Goal: Information Seeking & Learning: Learn about a topic

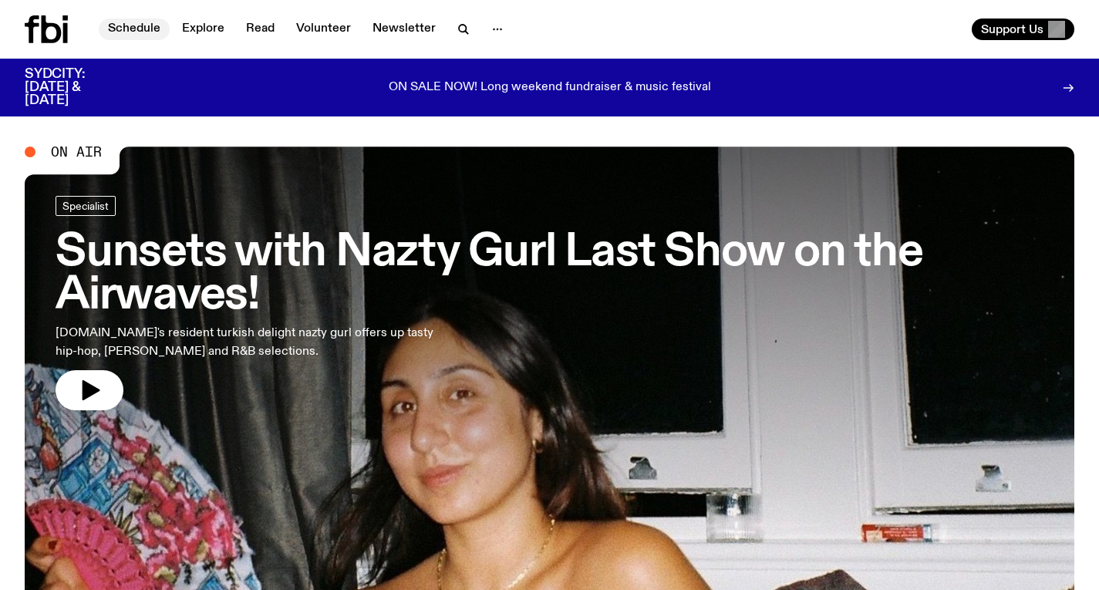
click at [128, 33] on link "Schedule" at bounding box center [134, 30] width 71 height 22
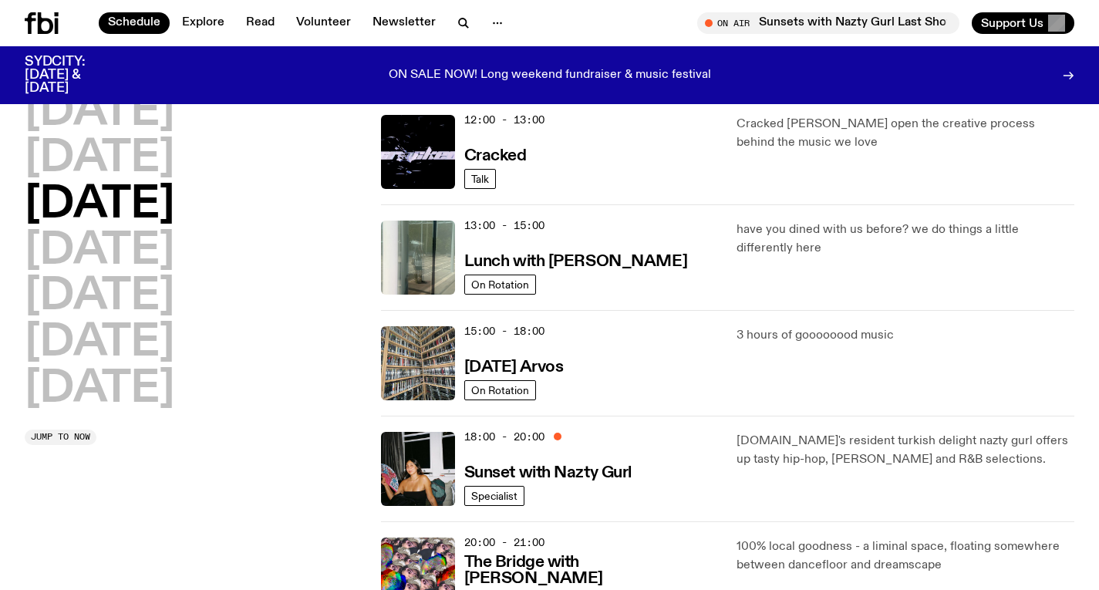
scroll to position [395, 0]
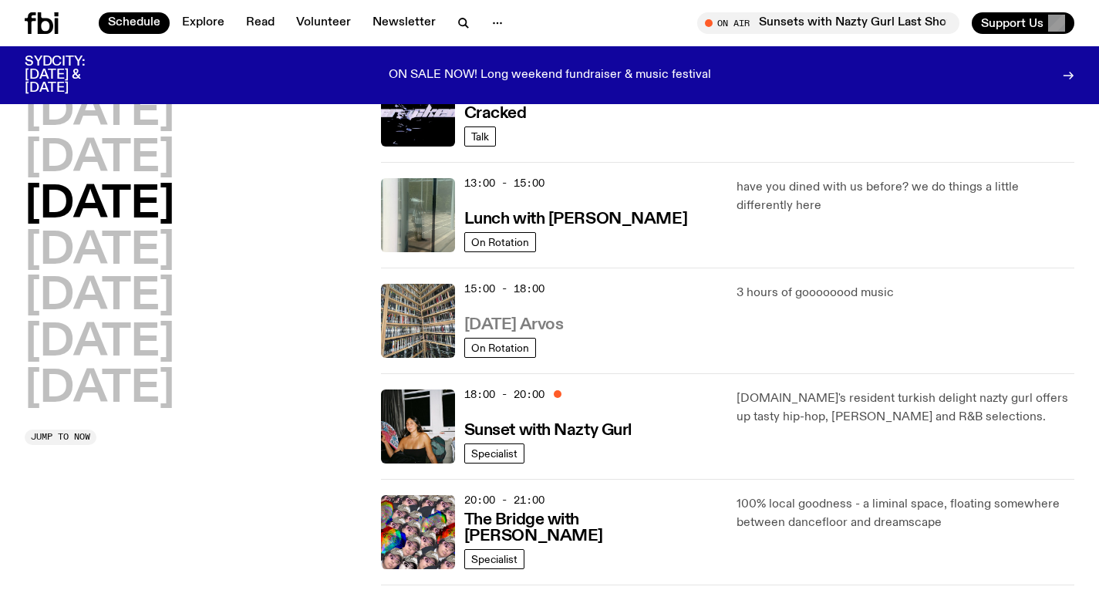
click at [500, 329] on h3 "[DATE] Arvos" at bounding box center [514, 325] width 100 height 16
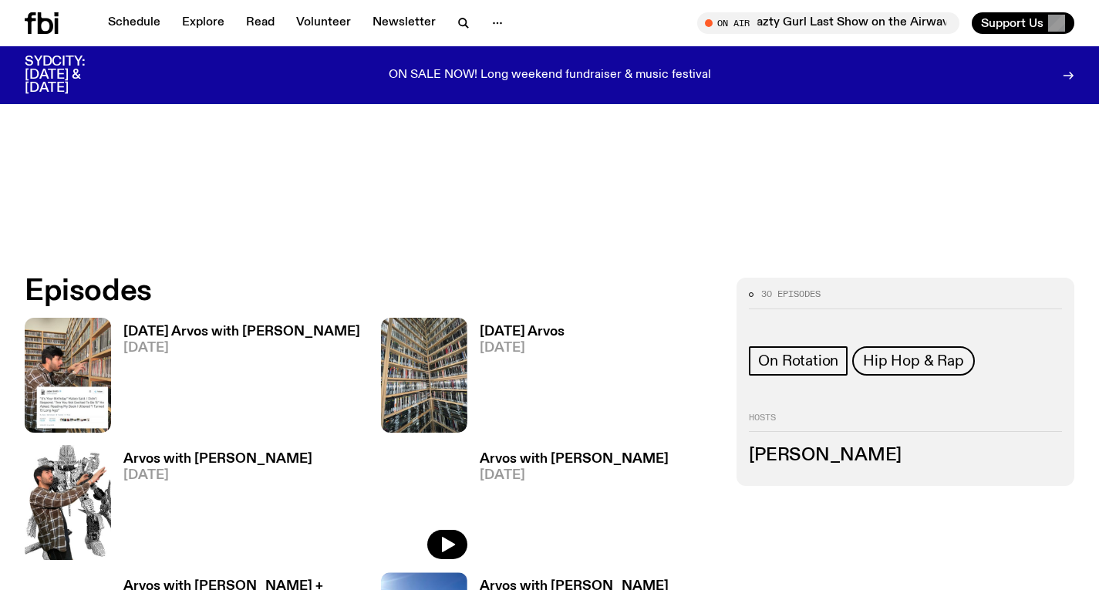
scroll to position [554, 0]
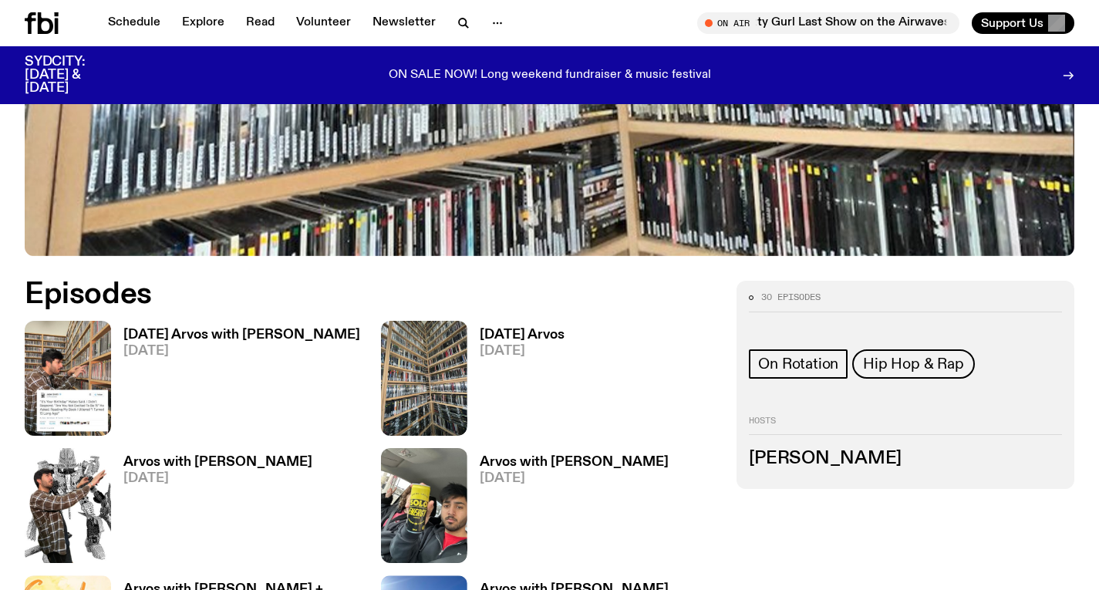
click at [171, 340] on h3 "[DATE] Arvos with [PERSON_NAME]" at bounding box center [241, 335] width 237 height 13
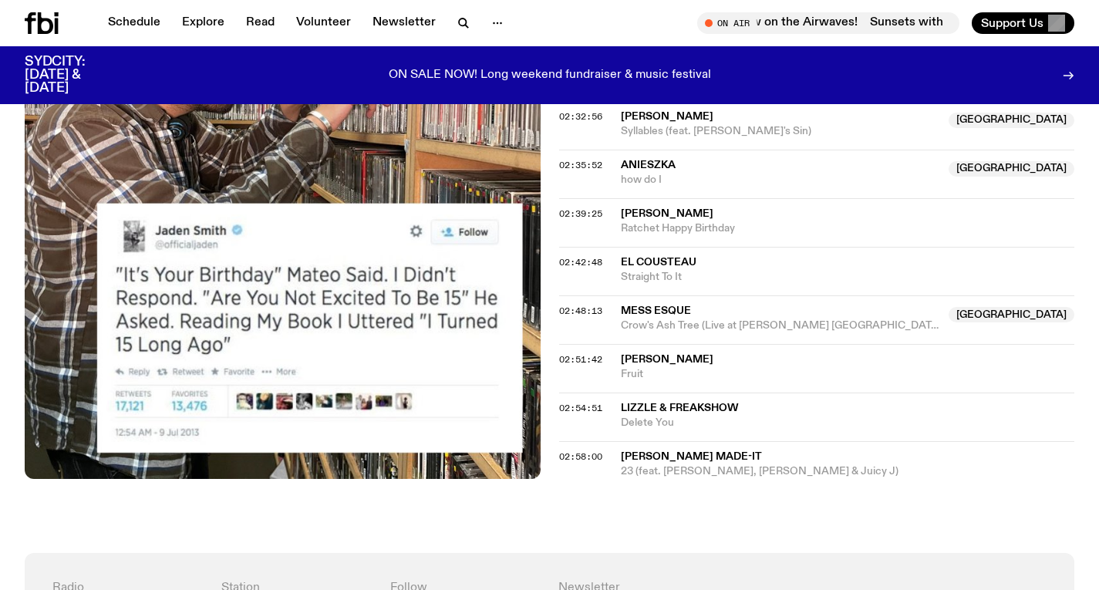
scroll to position [2422, 0]
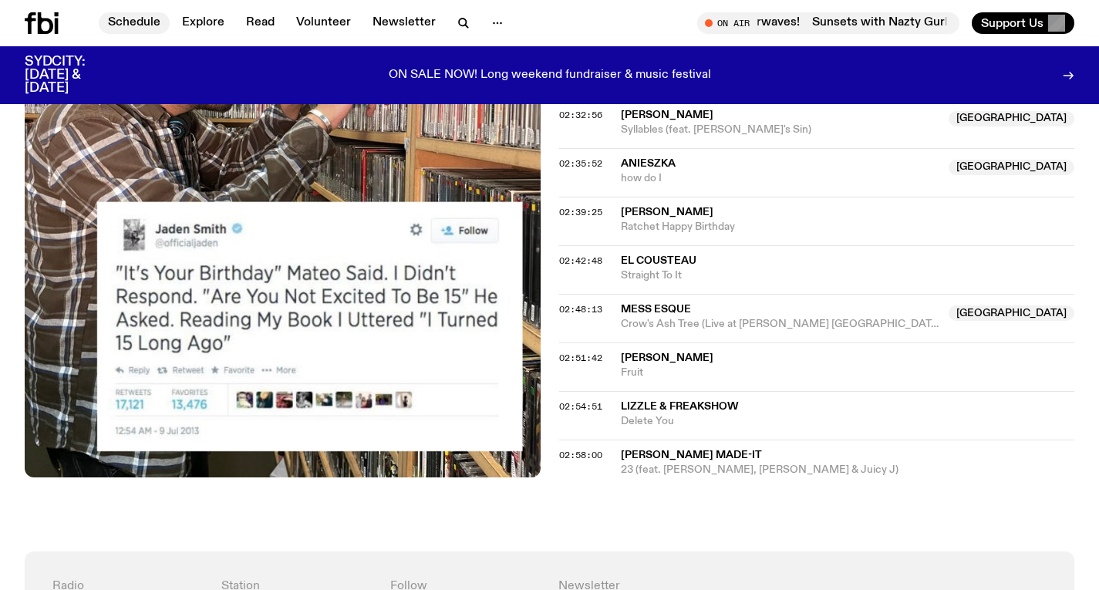
click at [140, 16] on link "Schedule" at bounding box center [134, 23] width 71 height 22
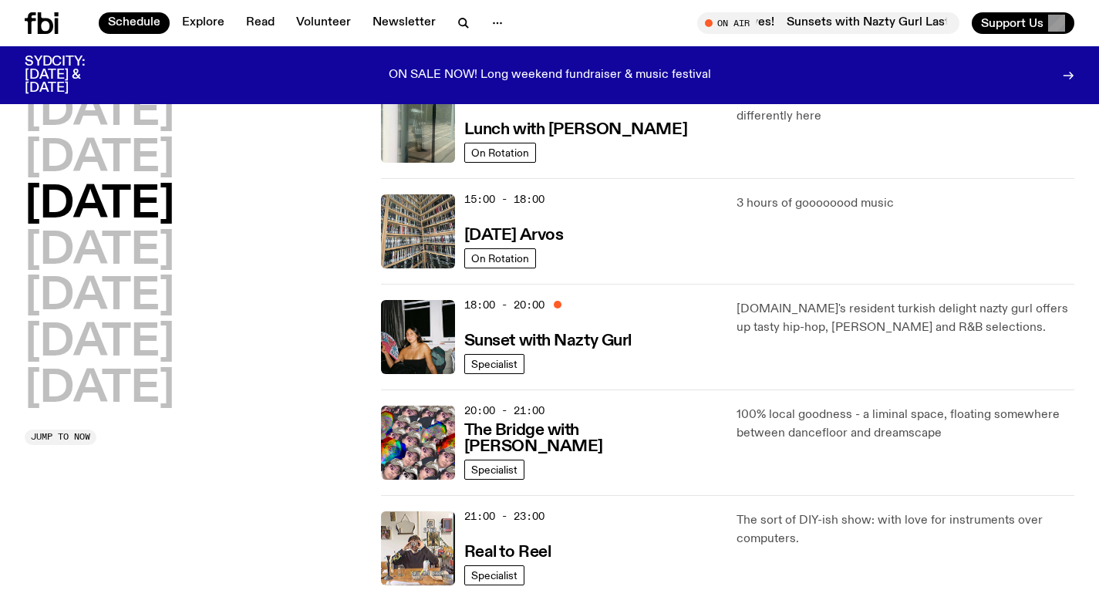
scroll to position [481, 0]
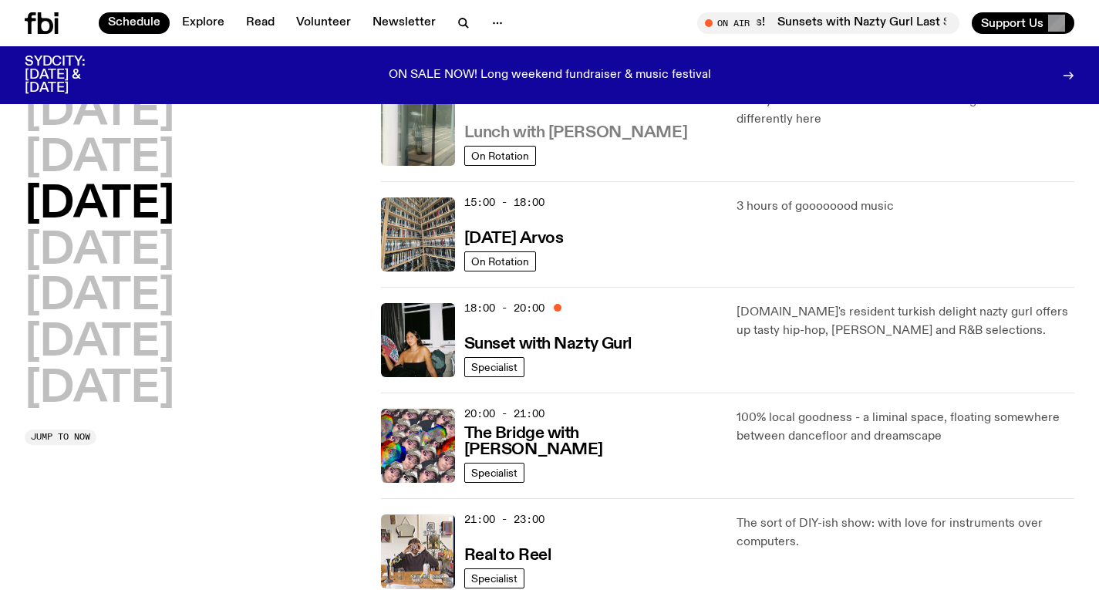
click at [524, 133] on h3 "Lunch with [PERSON_NAME]" at bounding box center [575, 133] width 223 height 16
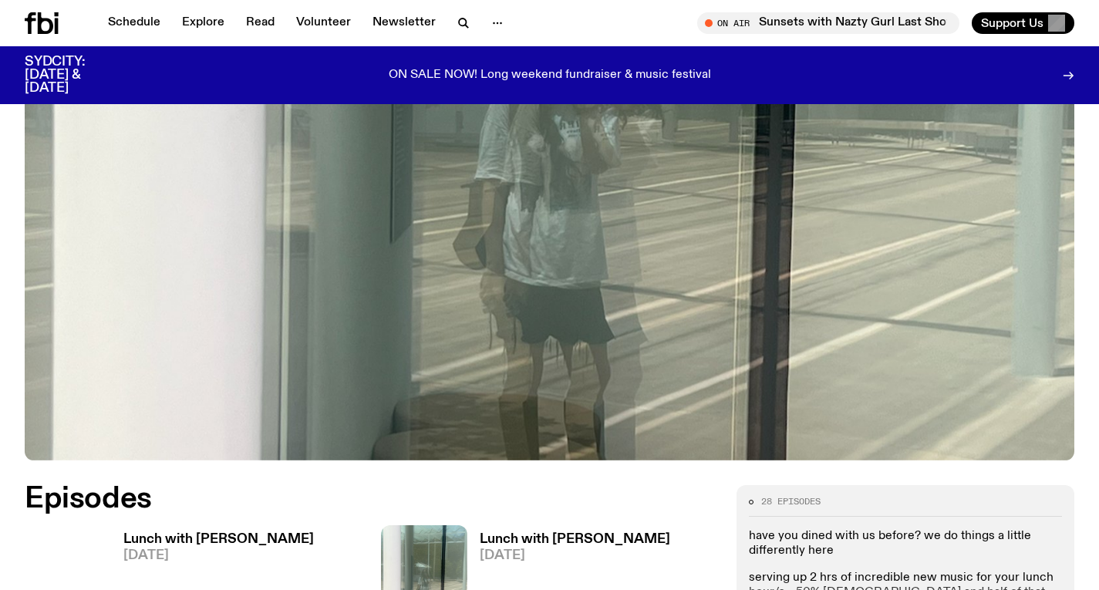
scroll to position [498, 0]
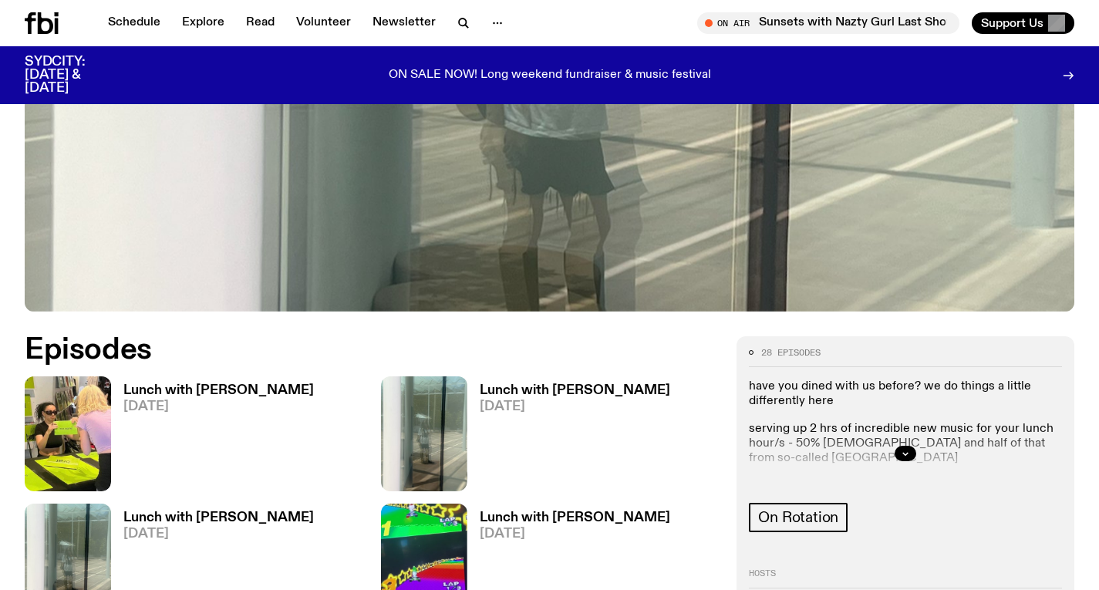
click at [236, 390] on h3 "Lunch with [PERSON_NAME]" at bounding box center [218, 390] width 191 height 13
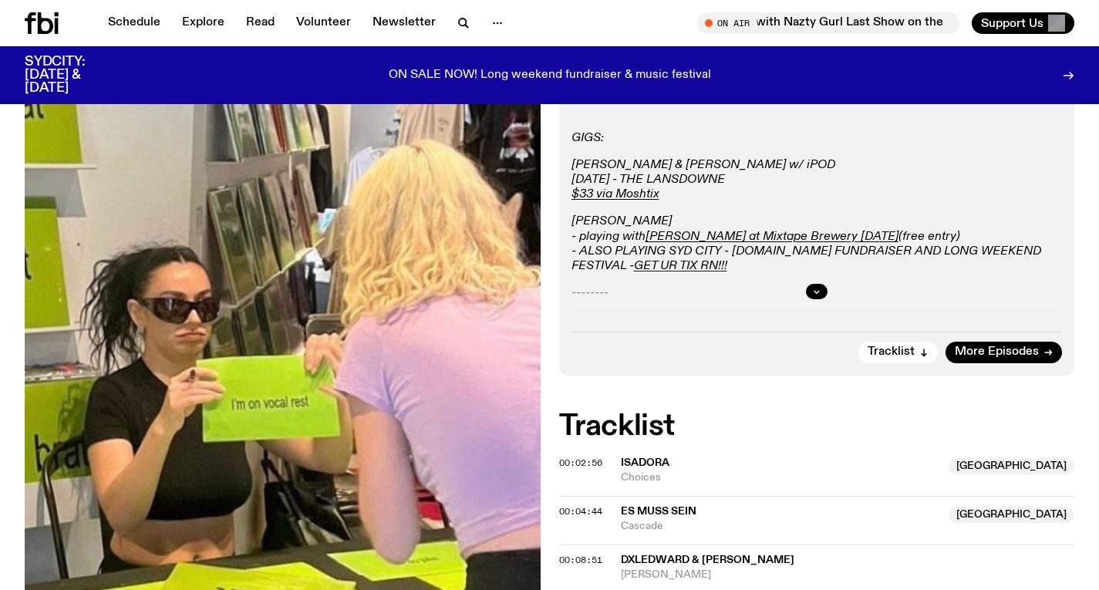
scroll to position [182, 0]
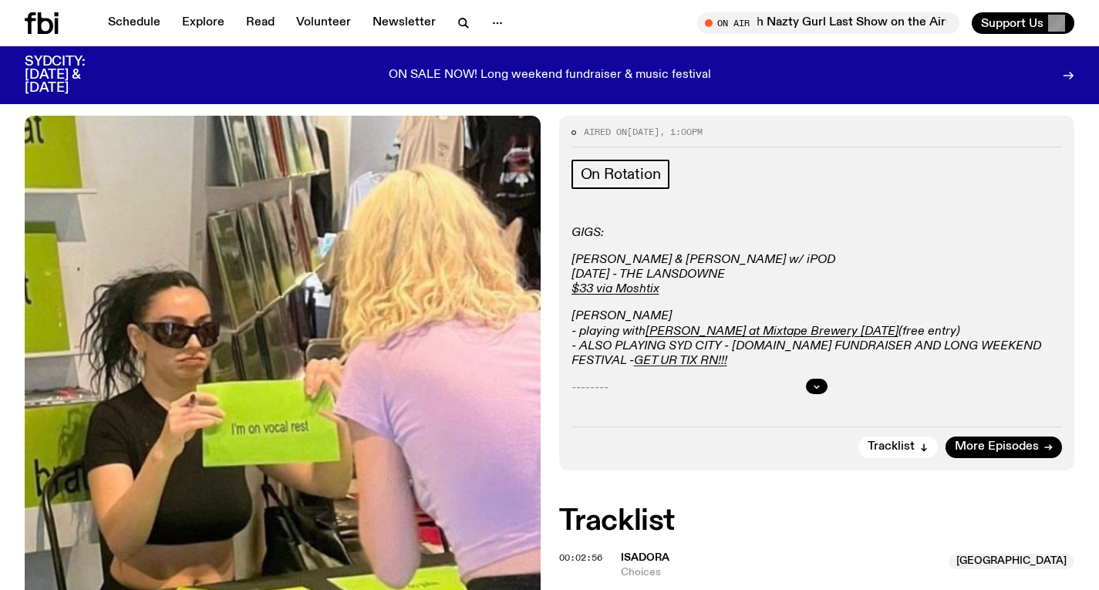
click at [805, 377] on div at bounding box center [817, 386] width 491 height 49
click at [816, 383] on icon "button" at bounding box center [816, 386] width 9 height 9
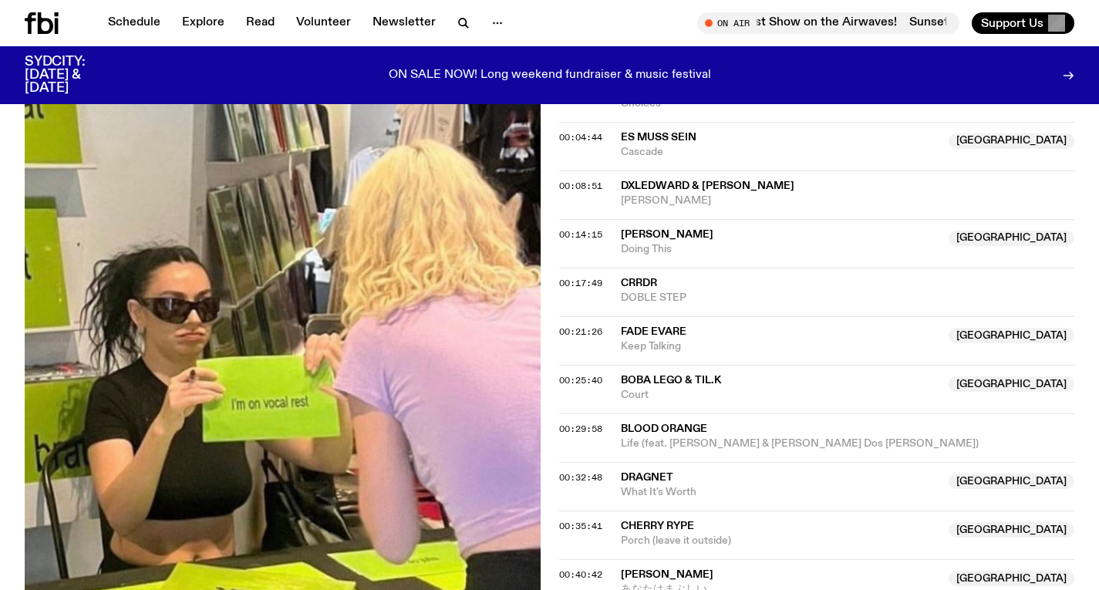
scroll to position [724, 0]
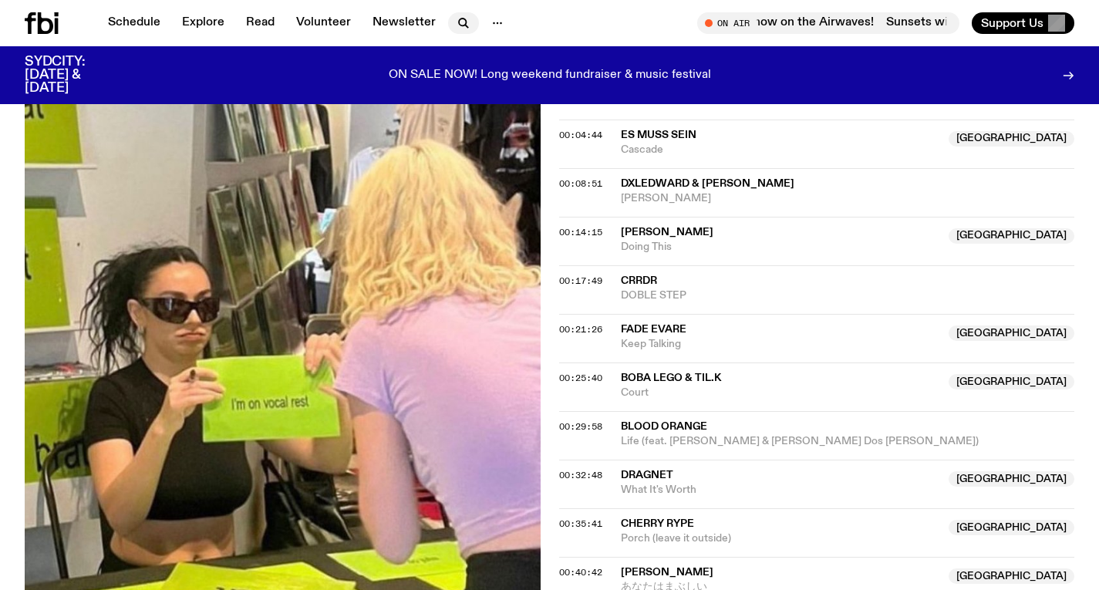
click at [464, 23] on icon "button" at bounding box center [463, 23] width 19 height 19
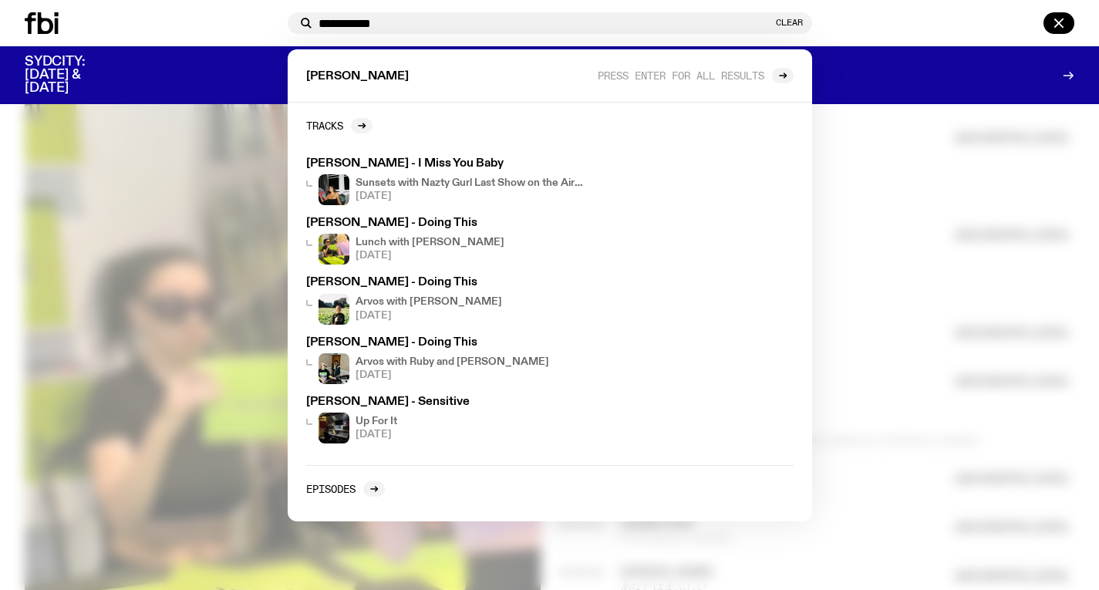
type input "**********"
click at [831, 120] on div at bounding box center [549, 295] width 1099 height 590
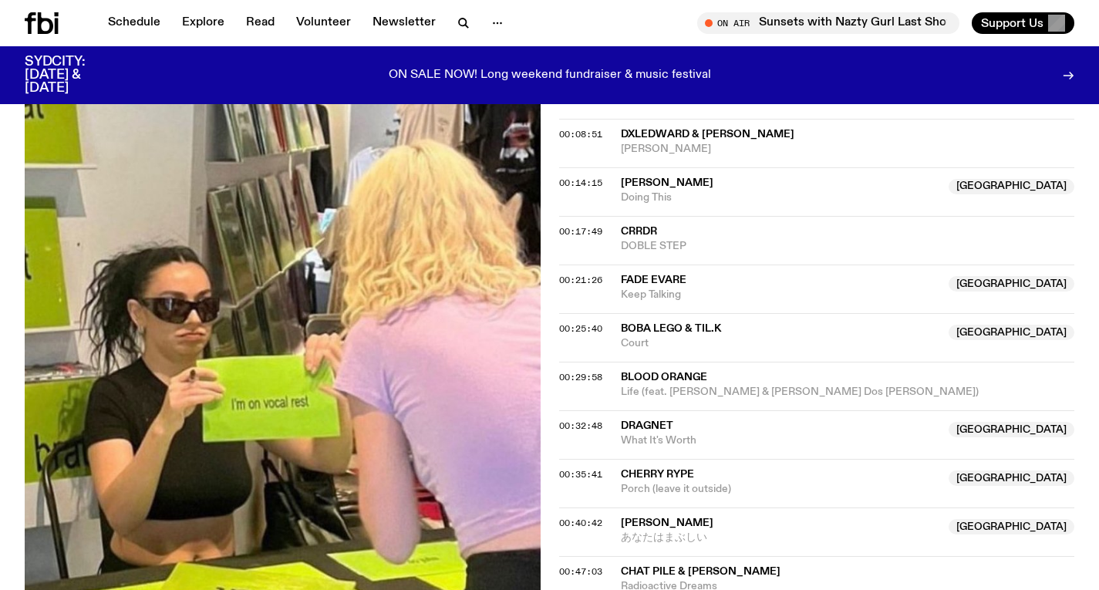
scroll to position [775, 0]
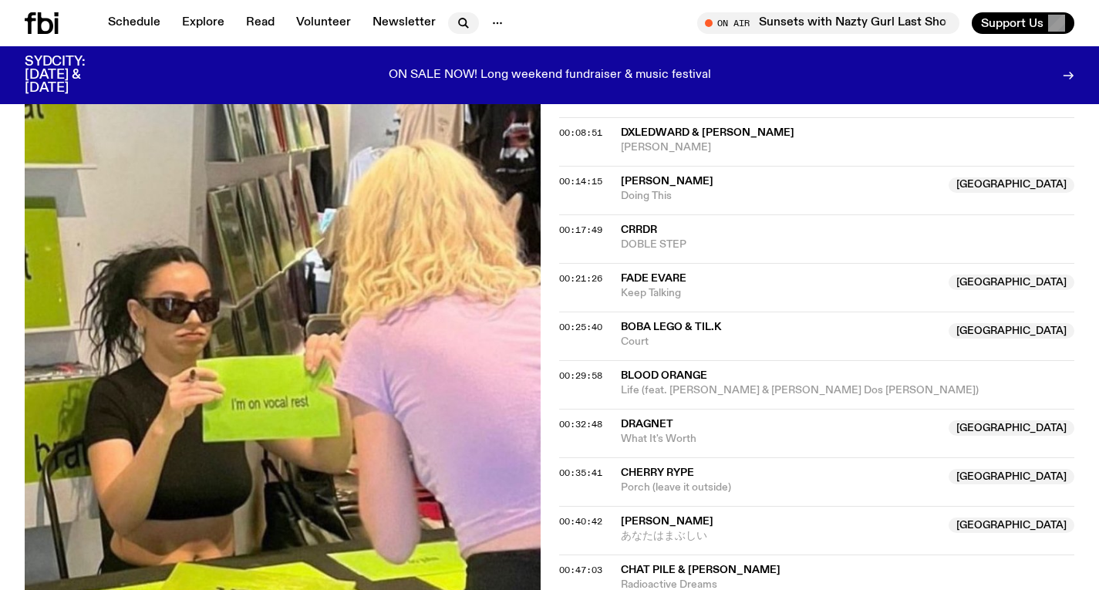
click at [458, 24] on icon "button" at bounding box center [463, 23] width 19 height 19
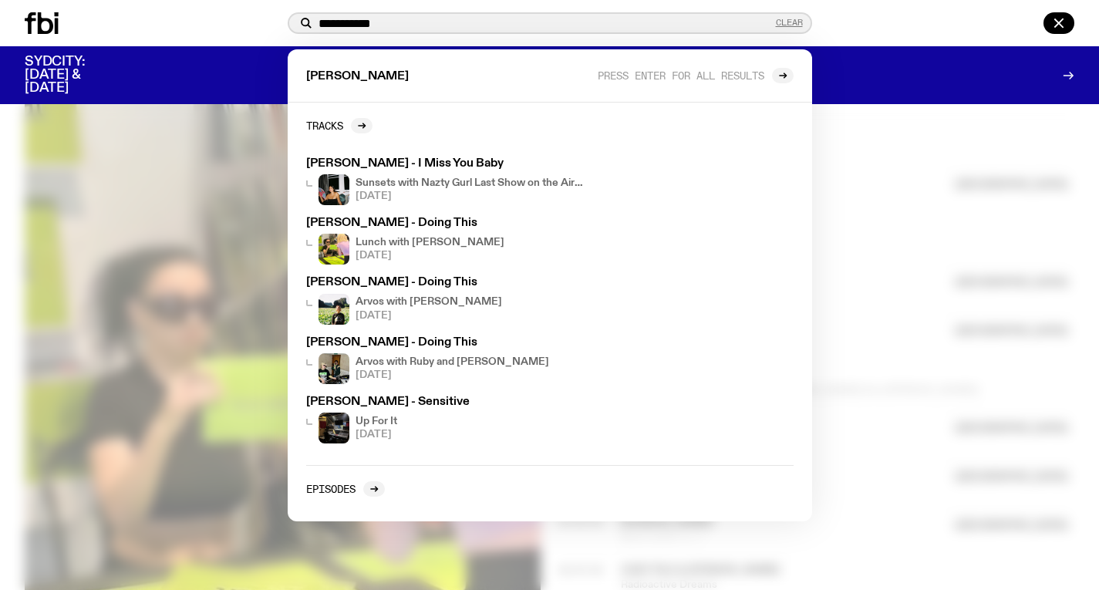
click at [795, 22] on button "Clear" at bounding box center [789, 23] width 27 height 8
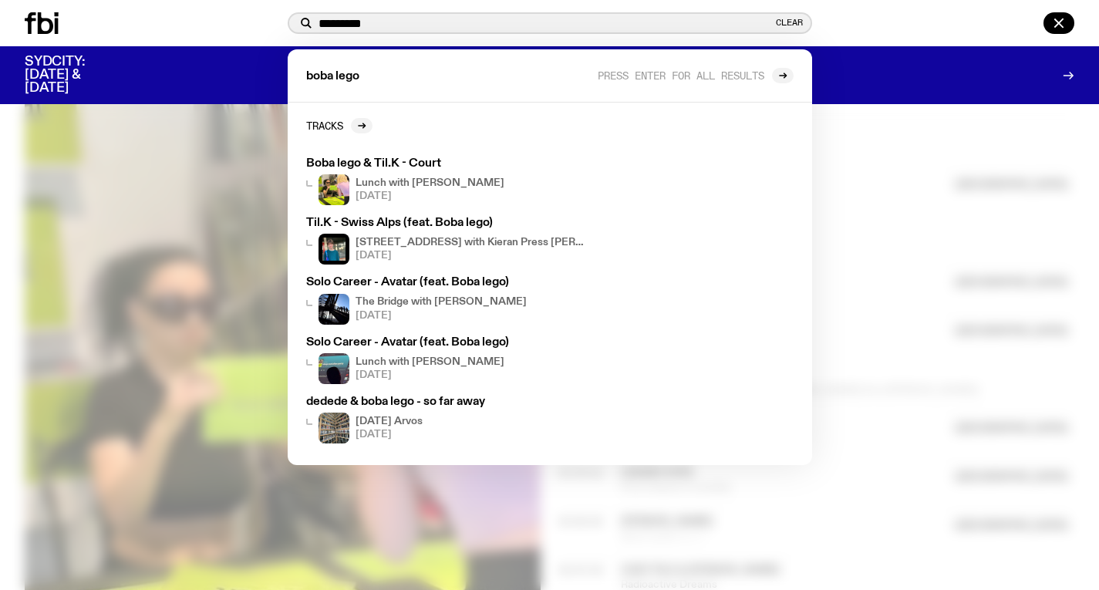
type input "*********"
click at [867, 120] on div at bounding box center [549, 295] width 1099 height 590
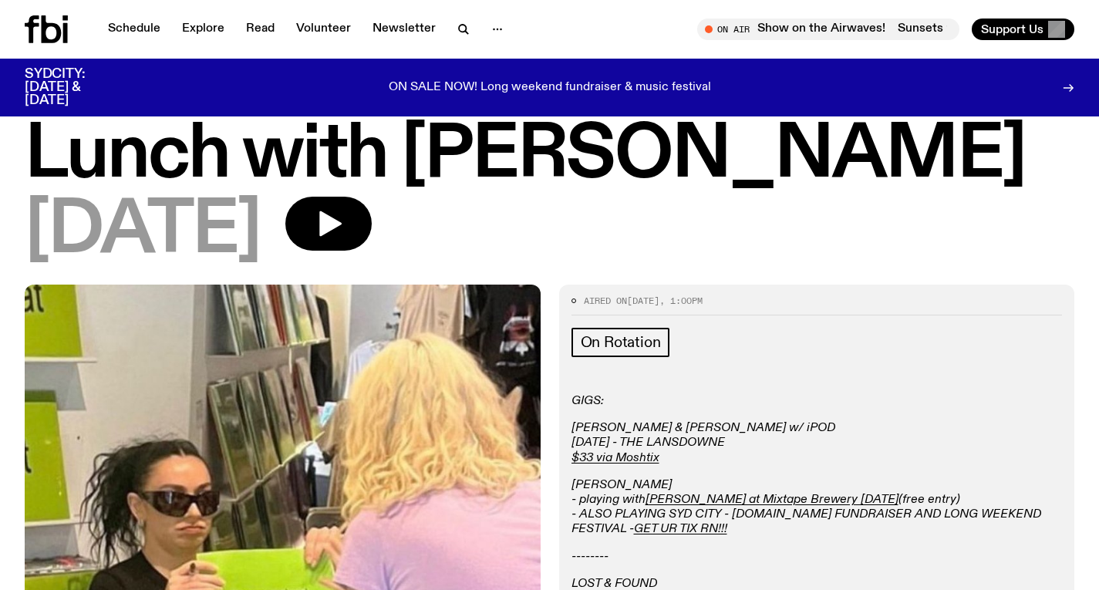
scroll to position [0, 0]
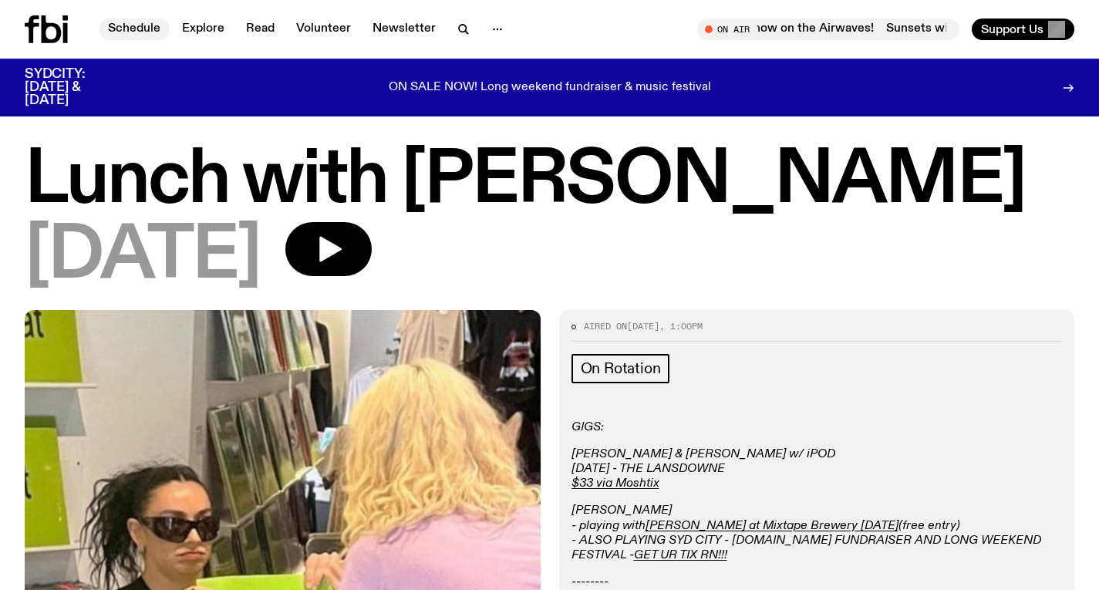
click at [158, 35] on link "Schedule" at bounding box center [134, 30] width 71 height 22
